Goal: Task Accomplishment & Management: Use online tool/utility

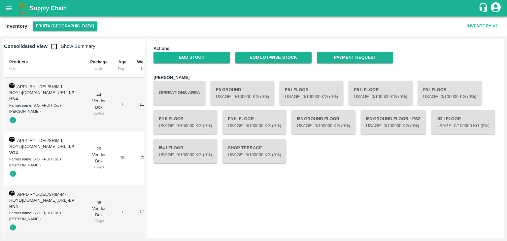
click at [174, 90] on button "Operations Area" at bounding box center [179, 93] width 52 height 24
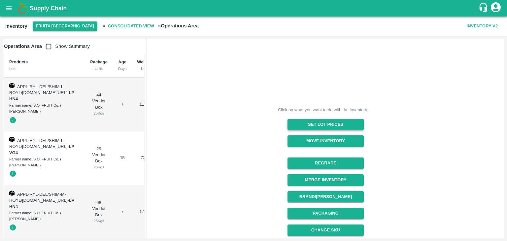
click at [317, 127] on button "Set Lot Prices" at bounding box center [325, 125] width 76 height 12
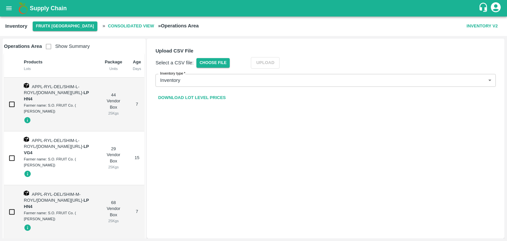
click at [223, 96] on link "Download Lot Level Prices" at bounding box center [191, 98] width 73 height 12
click at [219, 60] on span "Choose File" at bounding box center [213, 63] width 34 height 10
click at [0, 0] on input "Choose File" at bounding box center [0, 0] width 0 height 0
click at [269, 61] on button "Upload" at bounding box center [275, 63] width 29 height 12
